Goal: Book appointment/travel/reservation

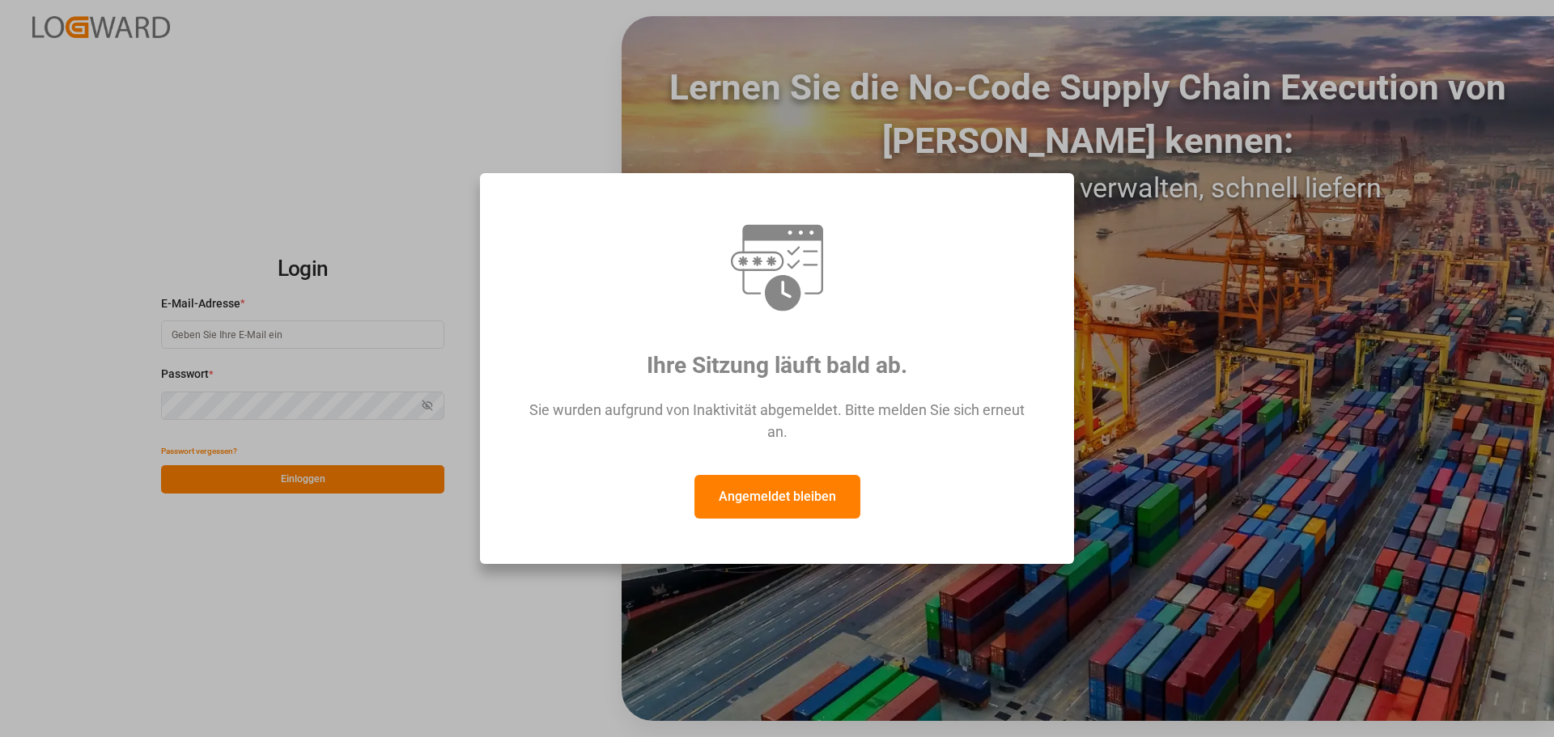
click at [757, 503] on button "Angemeldet bleiben" at bounding box center [777, 497] width 166 height 44
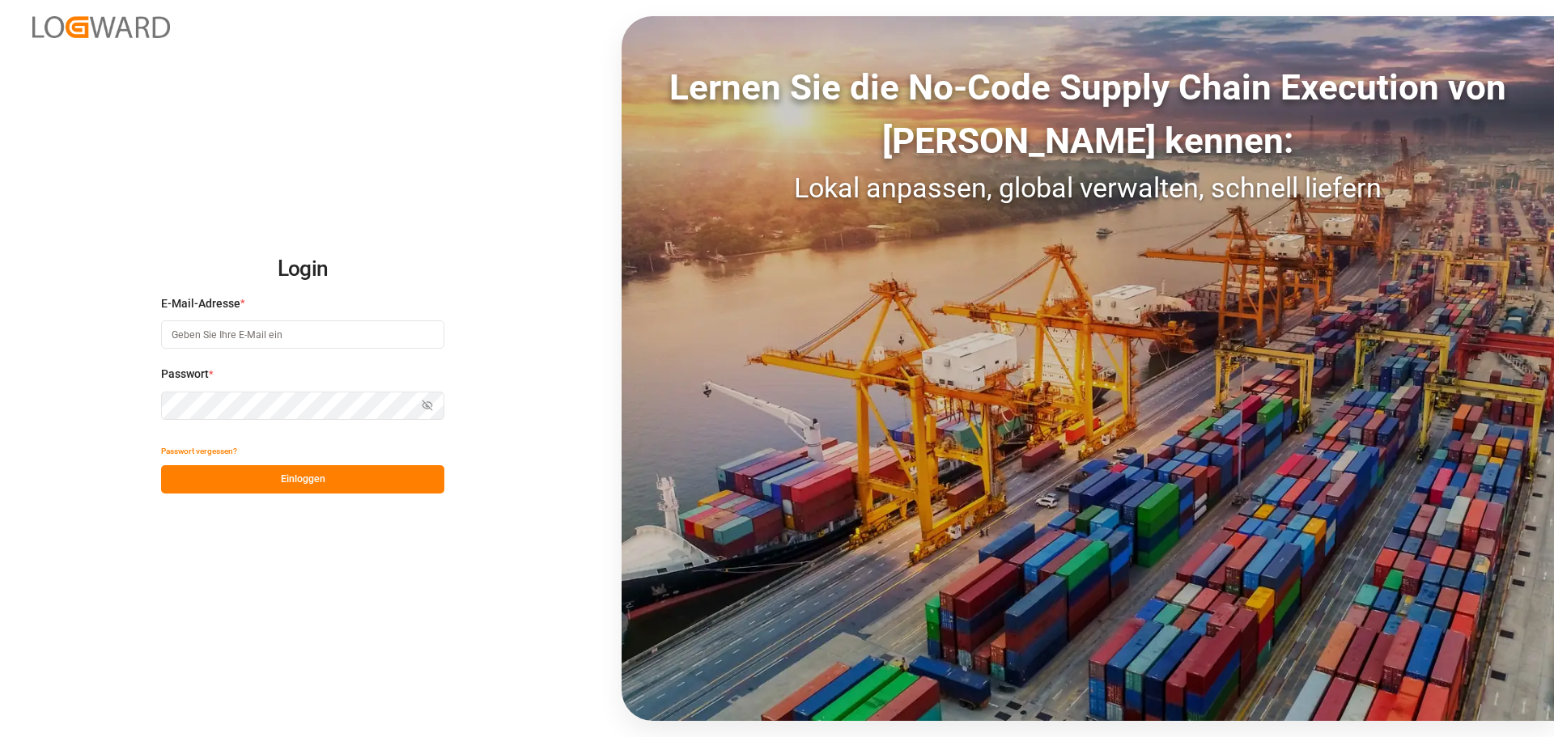
click at [222, 341] on input at bounding box center [302, 334] width 283 height 28
type input "[PERSON_NAME][EMAIL_ADDRESS][DOMAIN_NAME]"
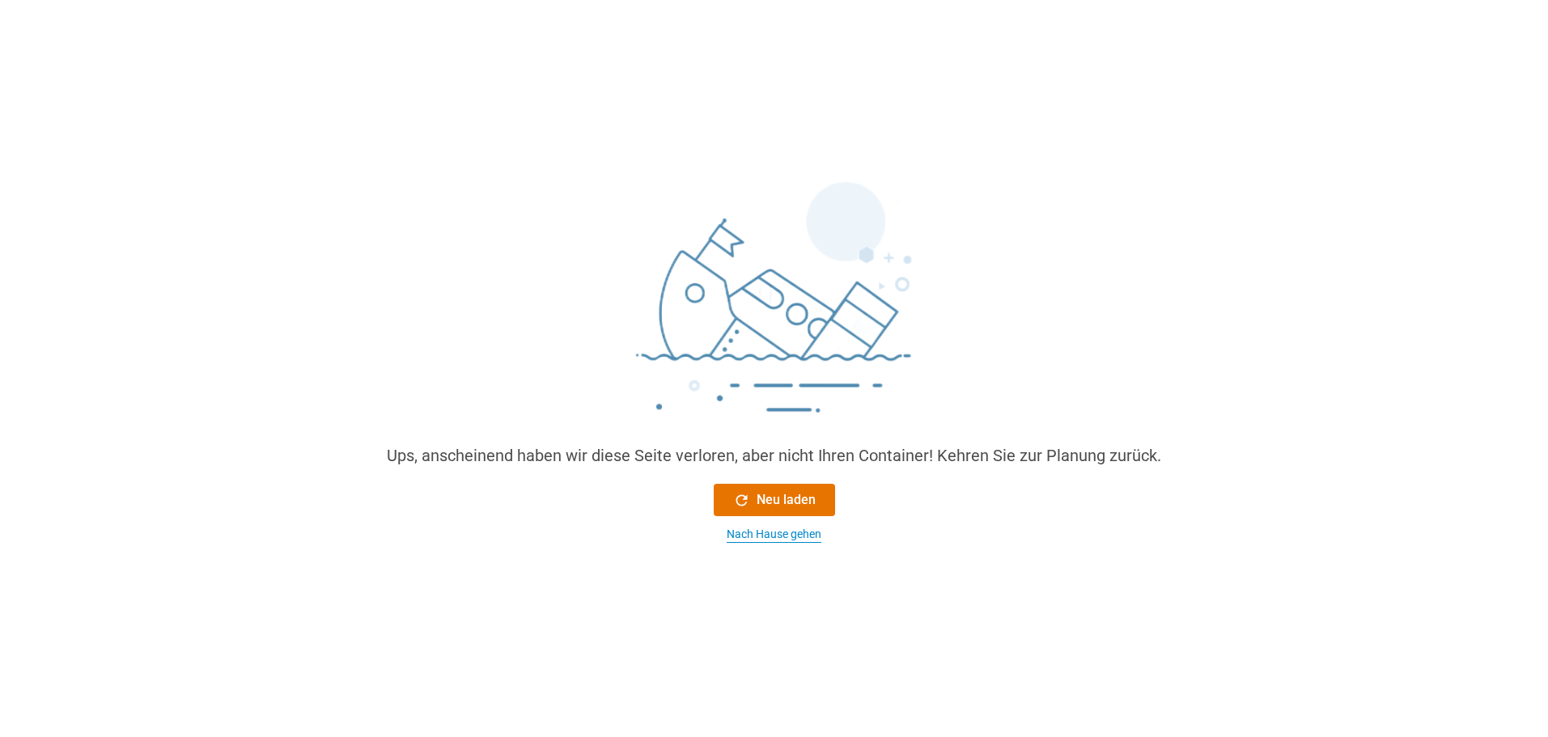
click at [754, 535] on font "Nach Hause gehen" at bounding box center [774, 534] width 95 height 13
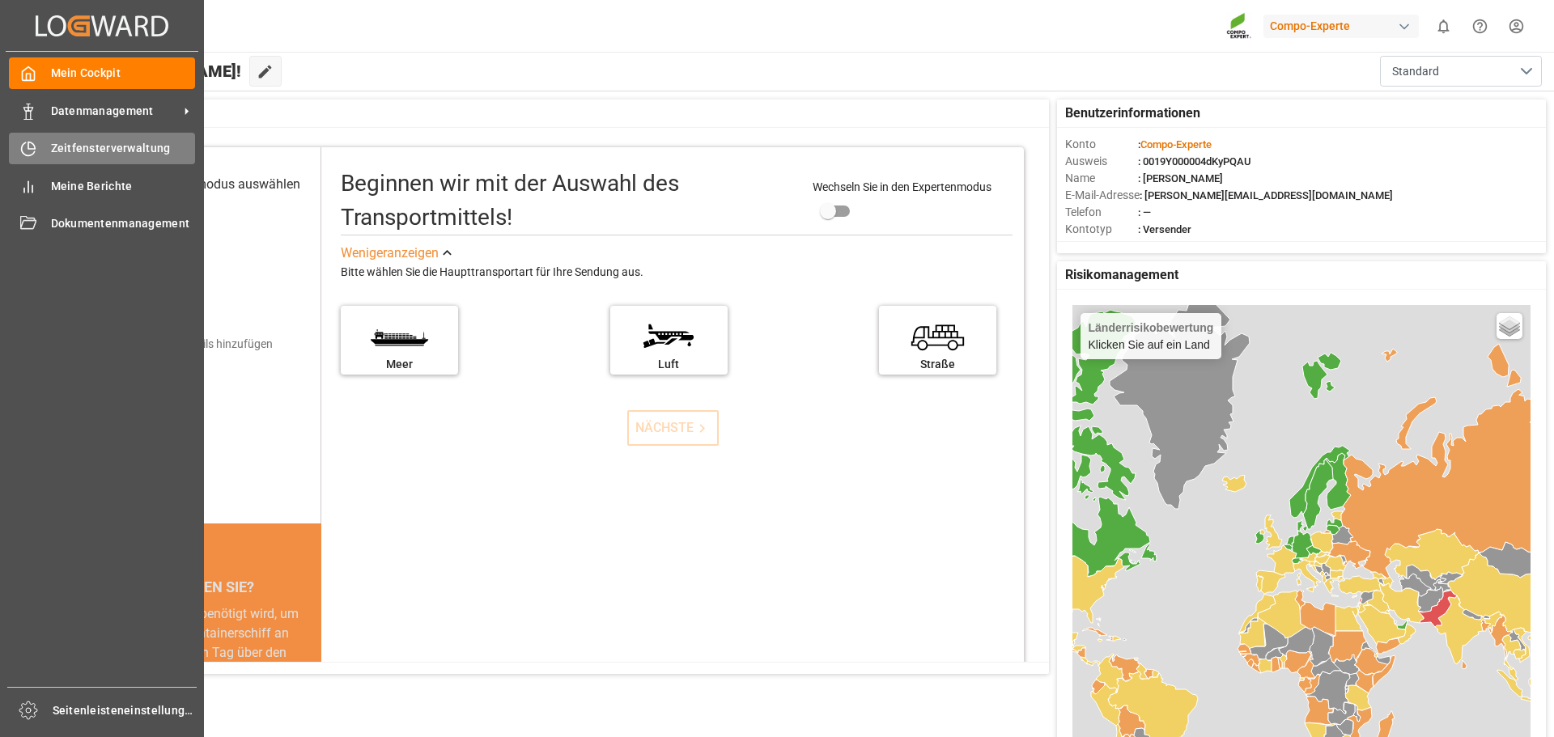
click at [103, 151] on font "Zeitfensterverwaltung" at bounding box center [111, 148] width 120 height 13
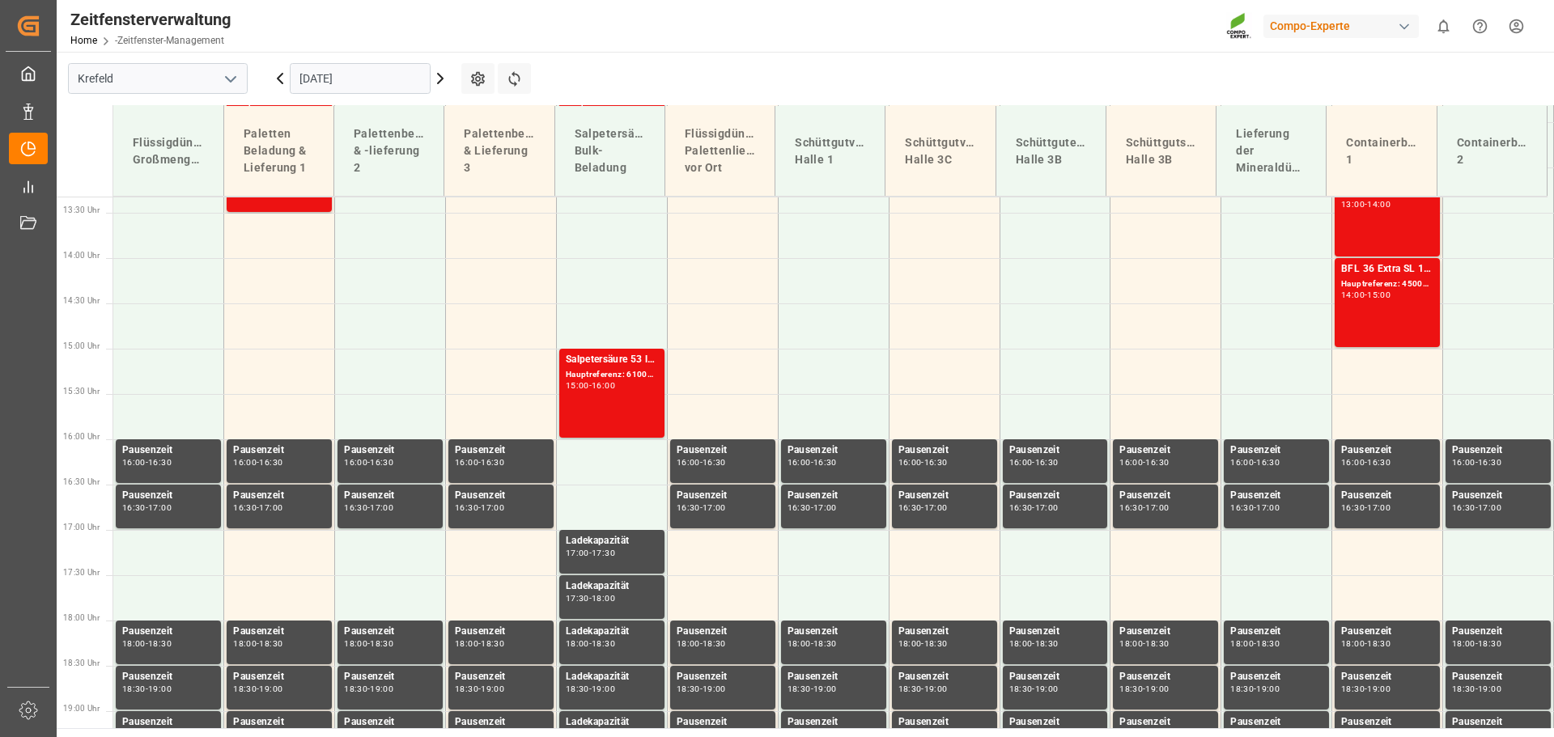
scroll to position [1228, 0]
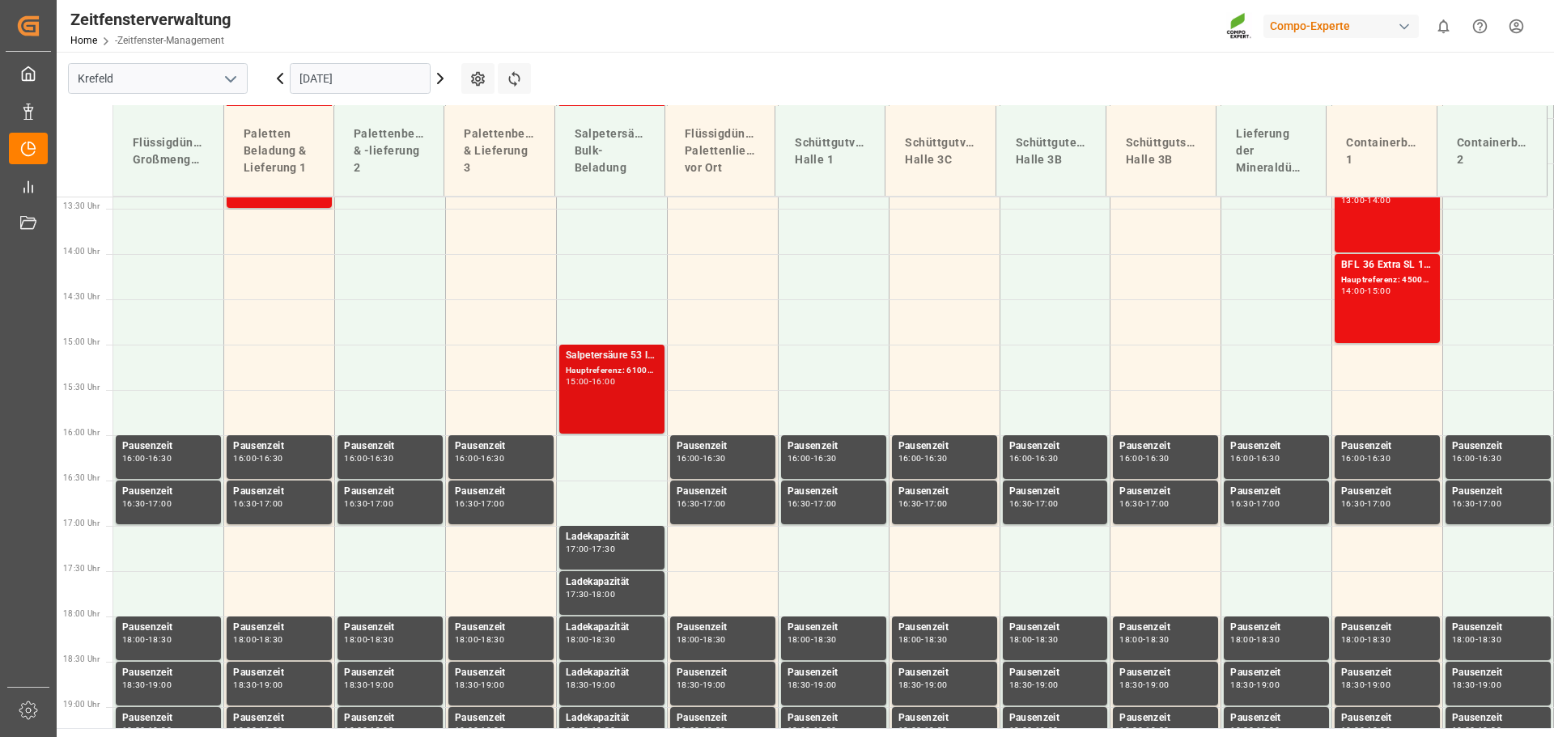
click at [604, 363] on div "Salpetersäure 53 lose" at bounding box center [612, 356] width 92 height 16
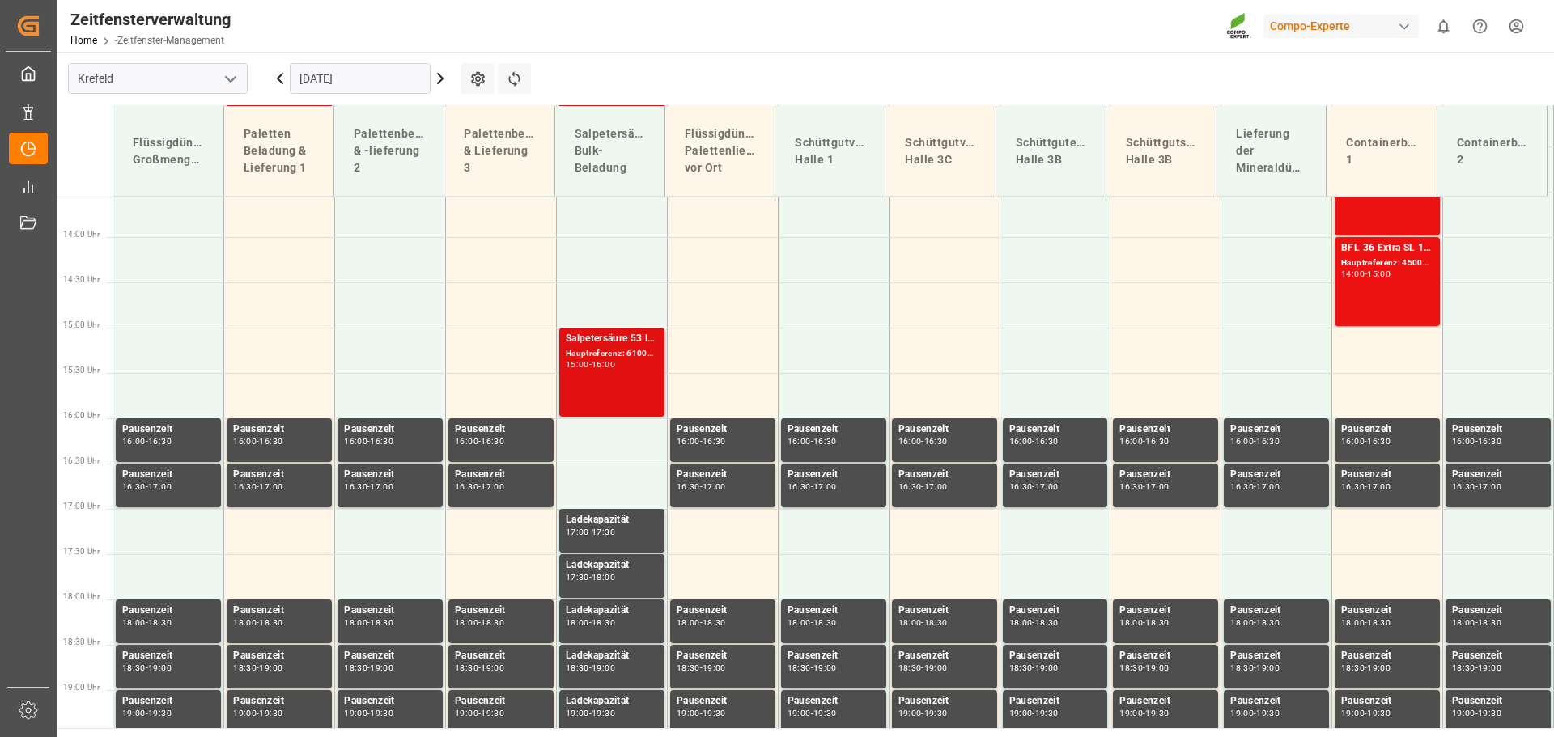
click at [623, 338] on font "Salpetersäure 53 lose" at bounding box center [615, 338] width 98 height 11
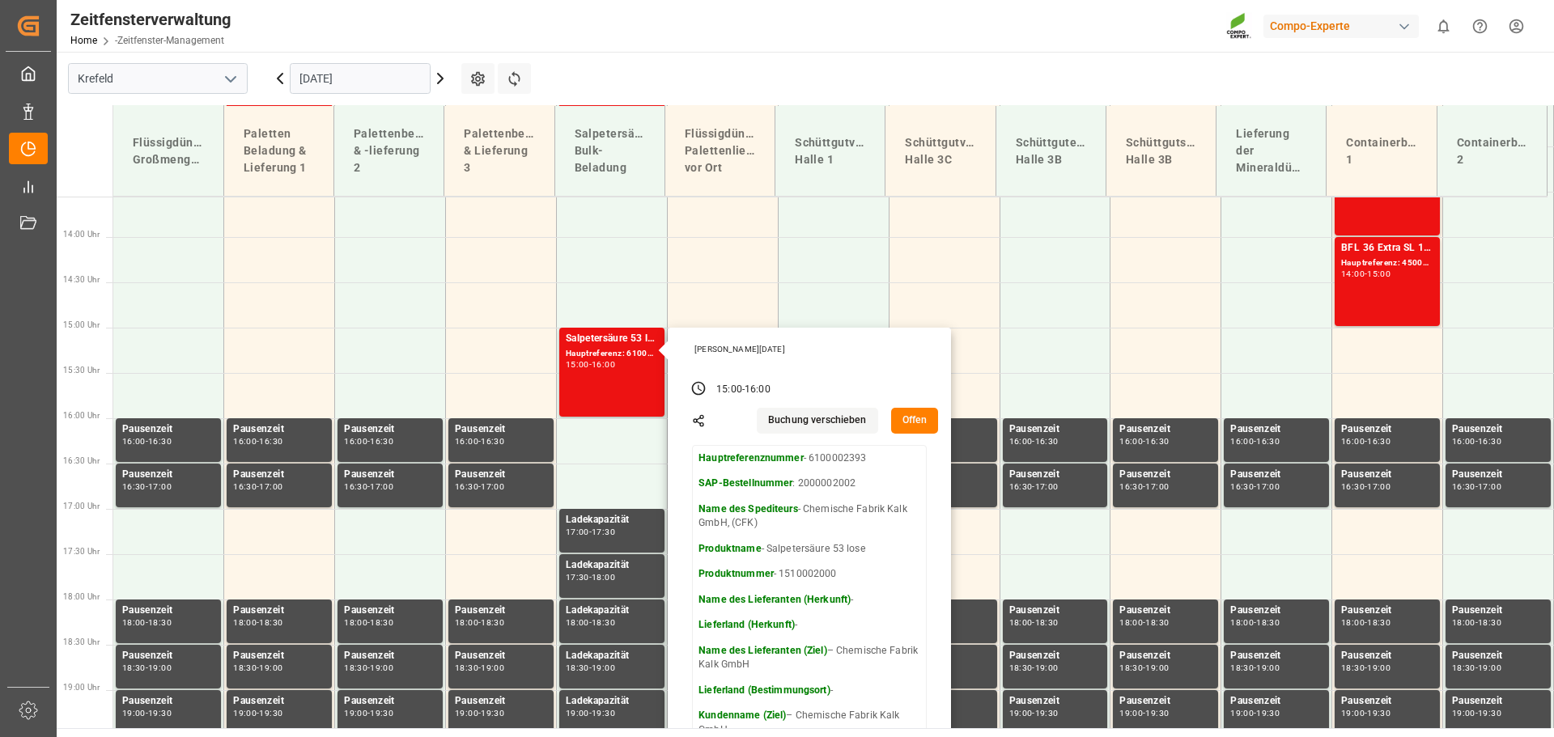
click at [369, 77] on input "[DATE]" at bounding box center [360, 78] width 141 height 31
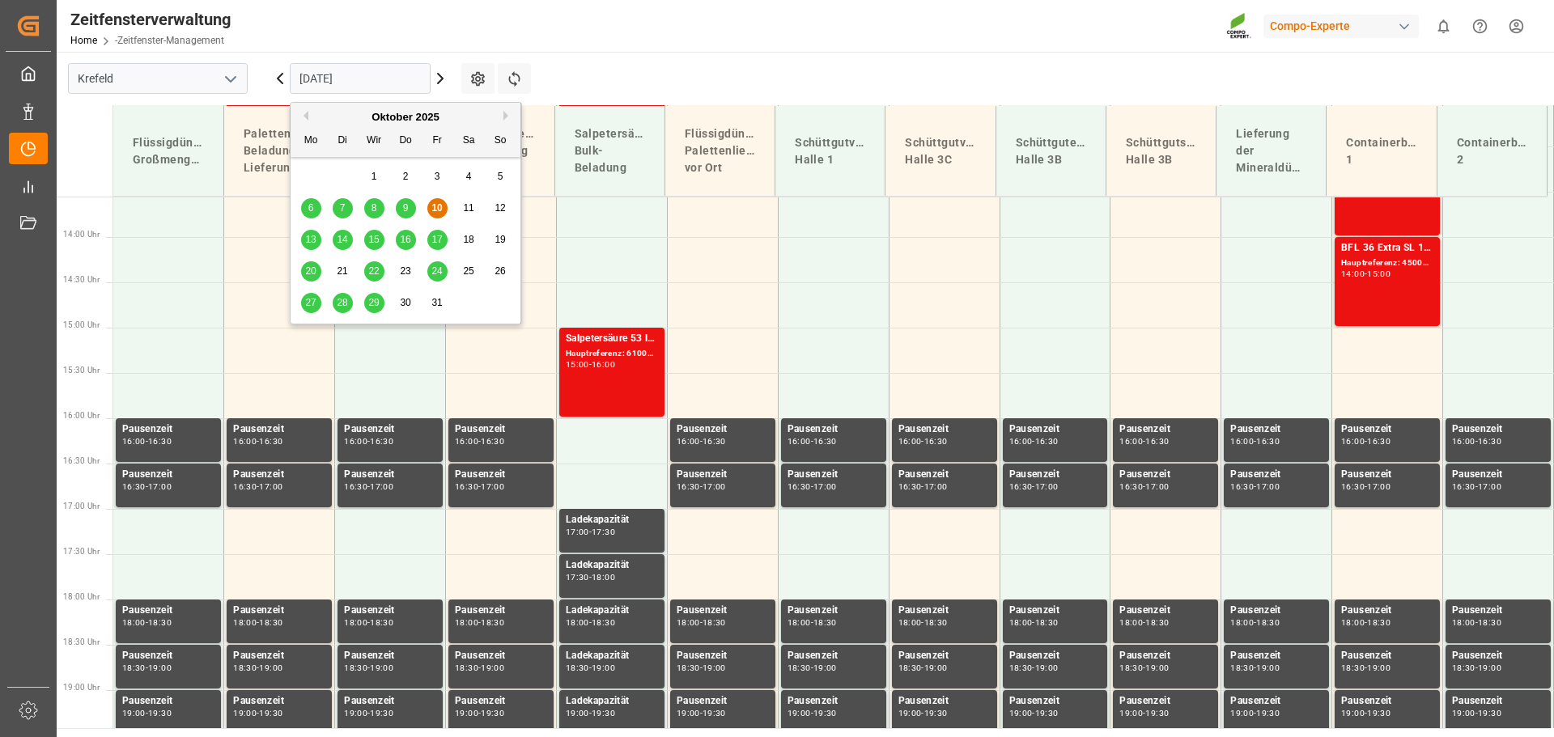
click at [309, 243] on font "13" at bounding box center [310, 239] width 11 height 11
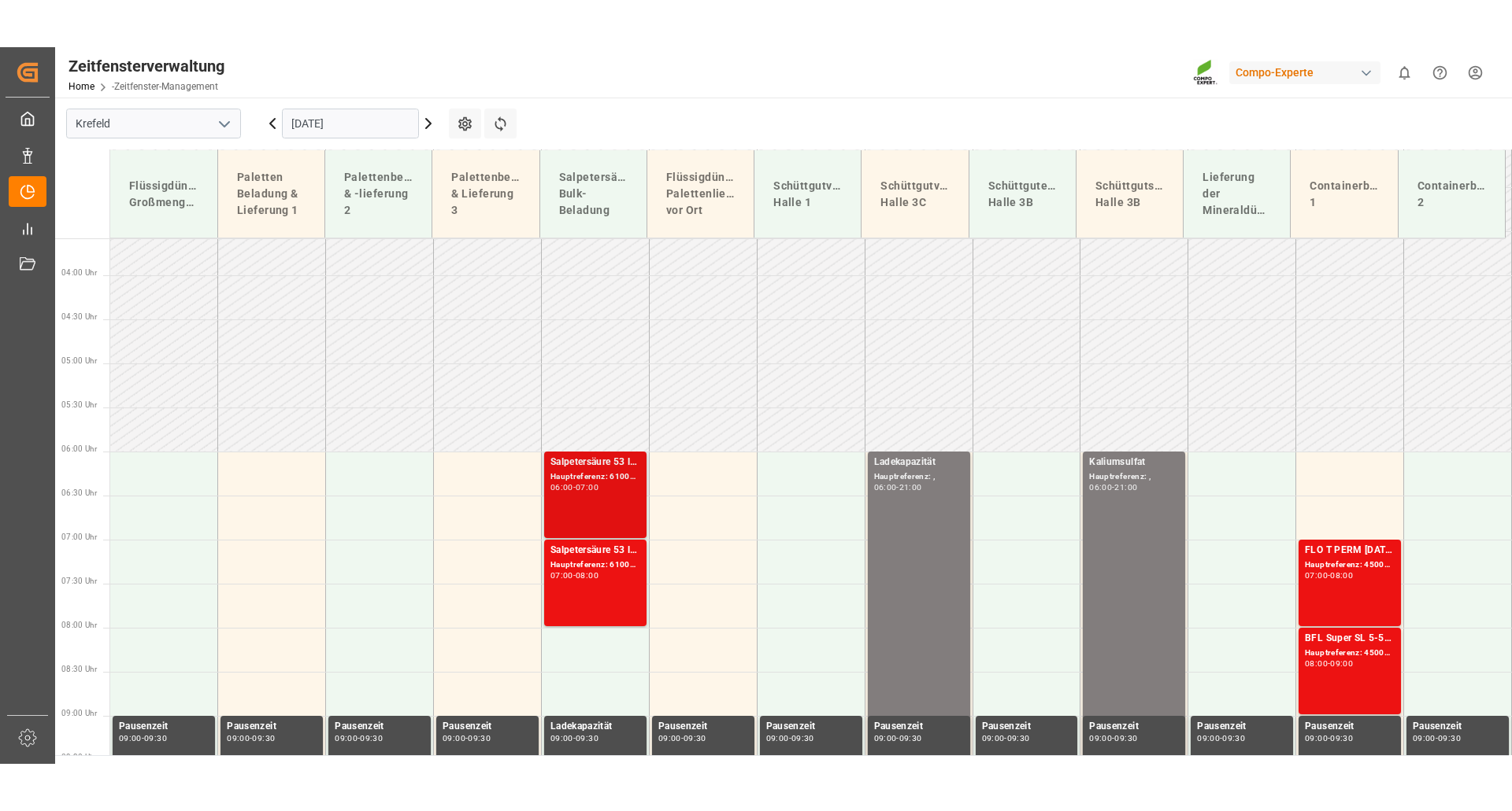
scroll to position [329, 0]
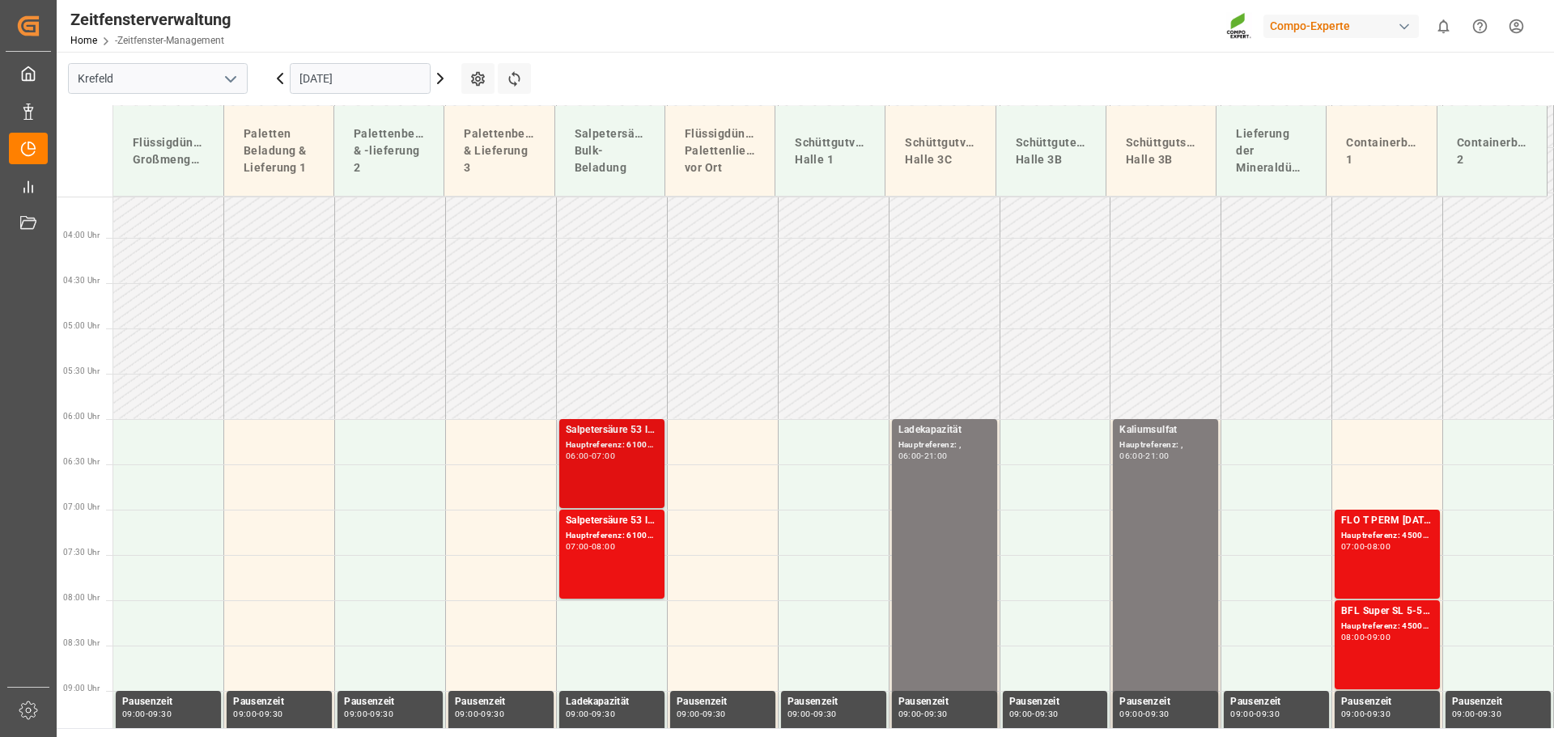
click at [627, 429] on font "Salpetersäure 53 lose" at bounding box center [615, 429] width 98 height 11
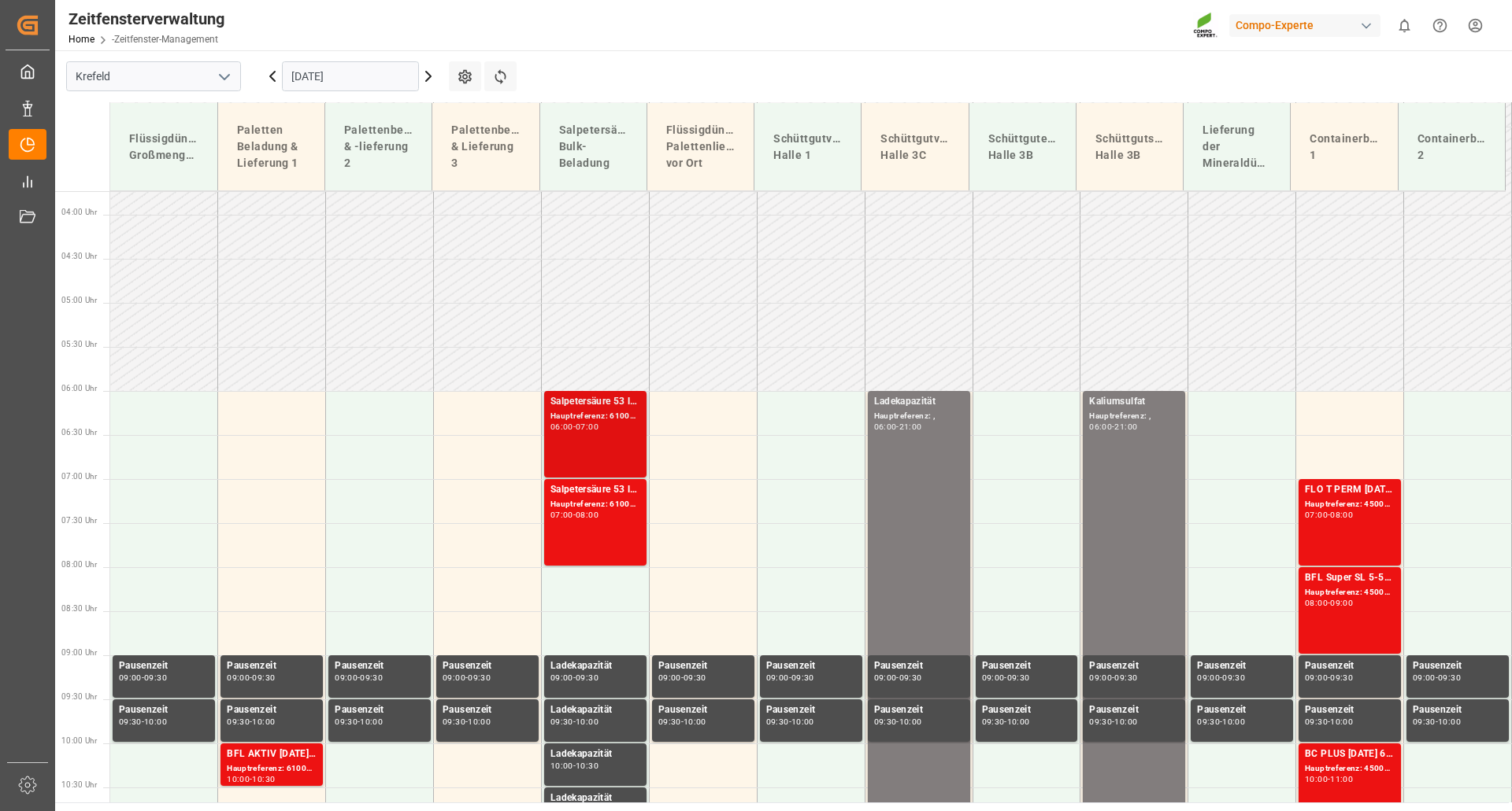
click at [616, 411] on font "Hauptreferenz: 6100002381, 2000001988" at bounding box center [632, 415] width 163 height 9
click at [613, 490] on font "Salpetersäure 53 lose" at bounding box center [598, 489] width 95 height 11
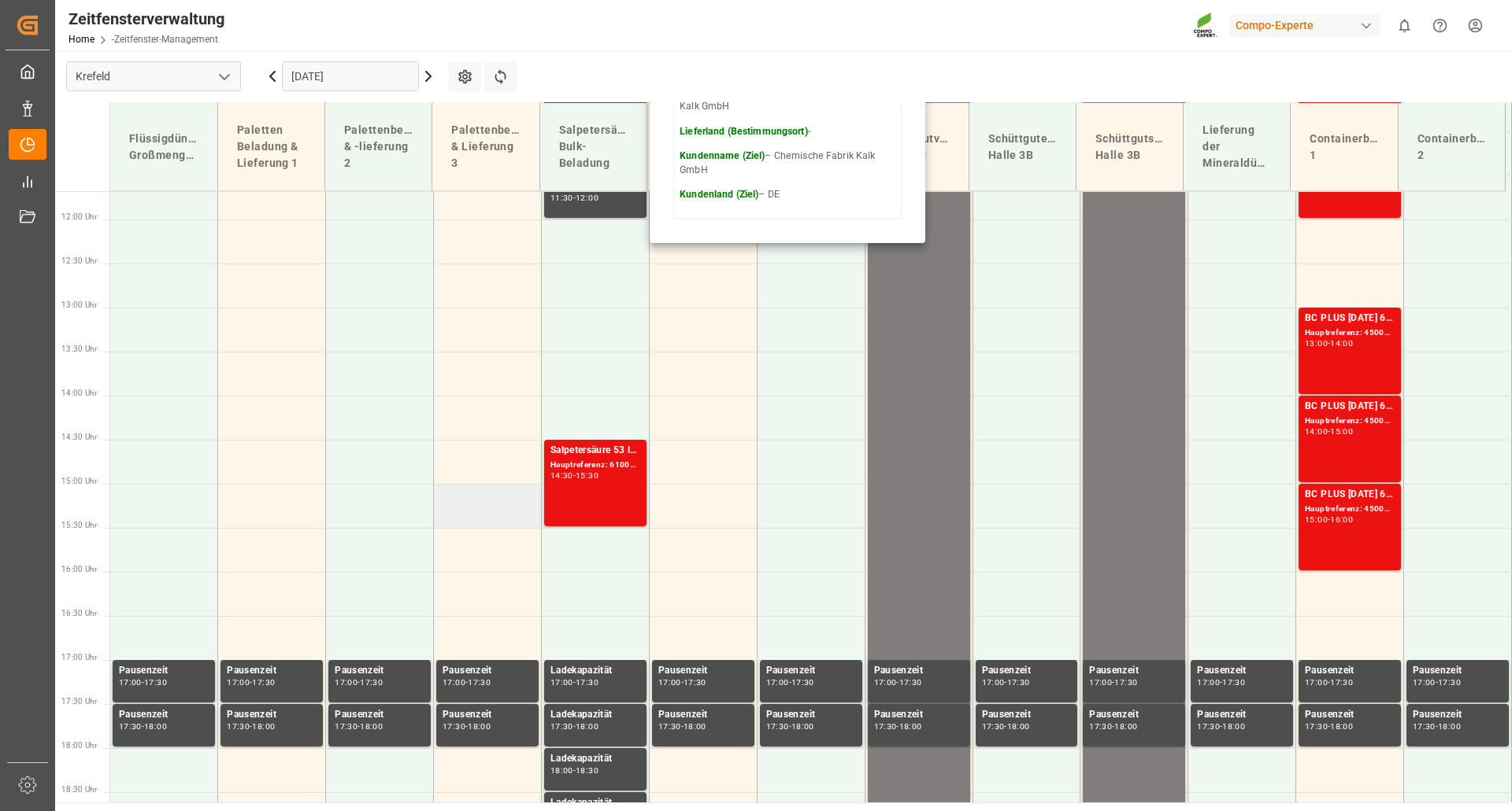
scroll to position [1038, 0]
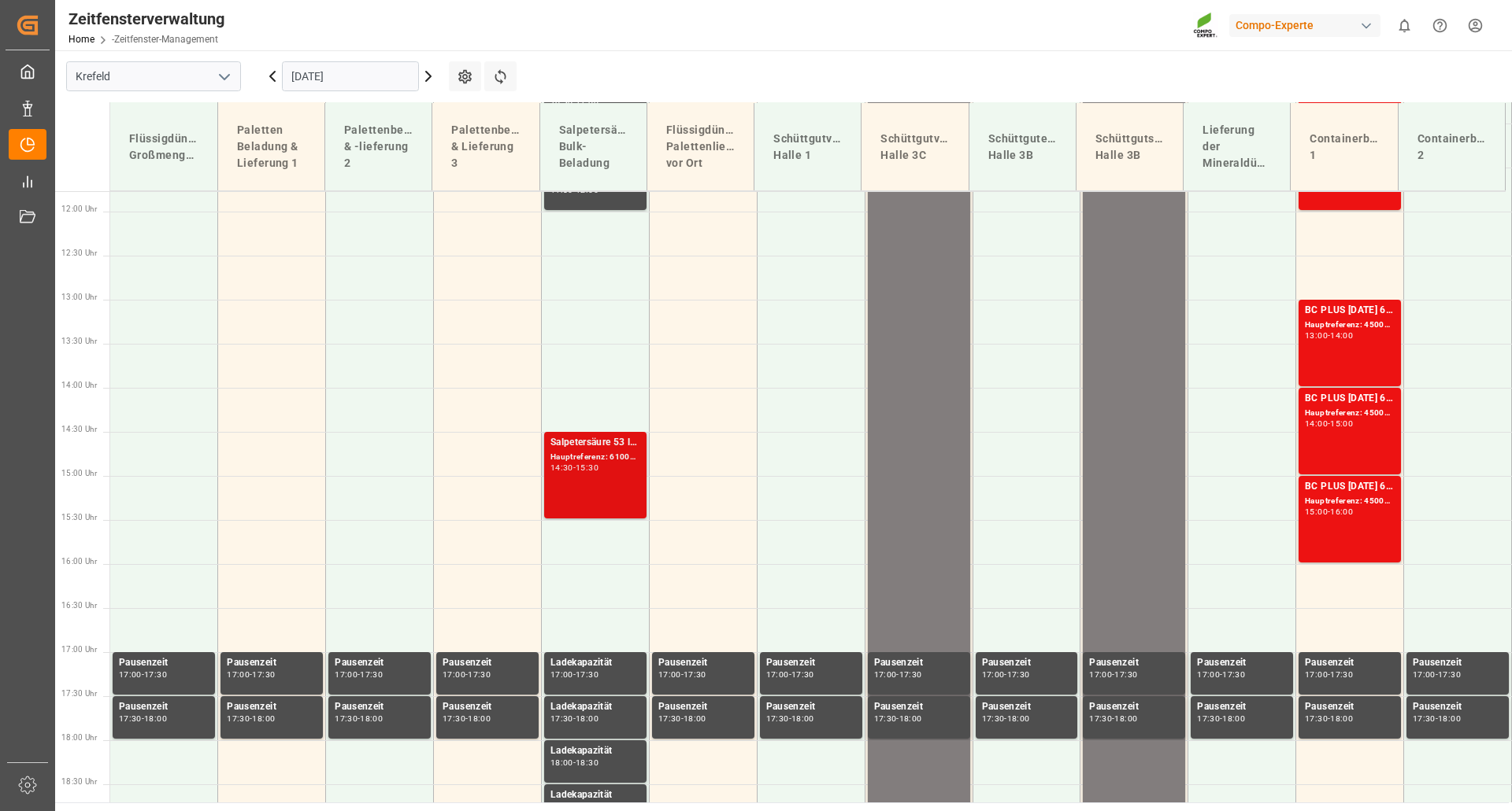
click at [612, 457] on font "Hauptreferenz: 6100002302, 2000001857" at bounding box center [632, 456] width 163 height 9
